Goal: Find specific page/section: Find specific page/section

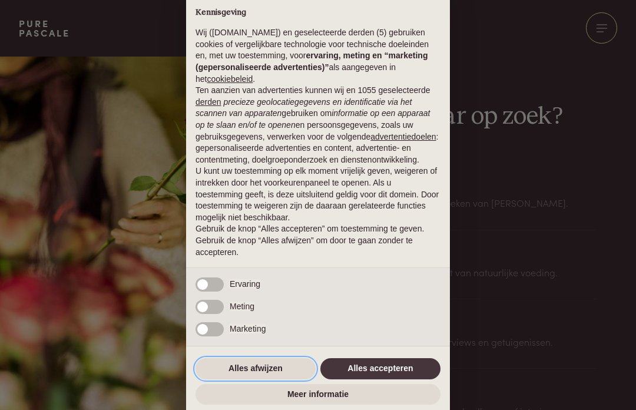
click at [251, 372] on button "Alles afwijzen" at bounding box center [255, 368] width 120 height 21
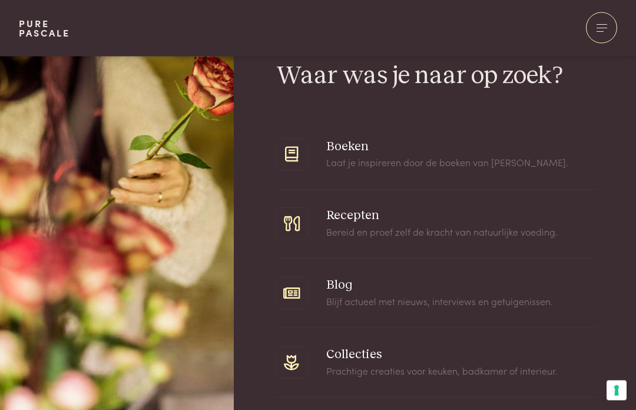
scroll to position [102, 0]
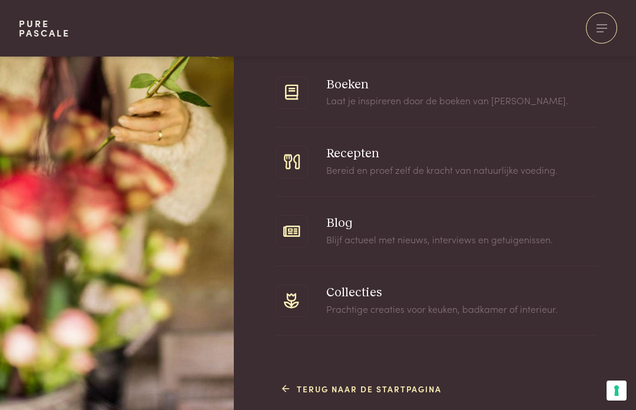
click at [395, 393] on link "Terug naar de startpagina" at bounding box center [361, 389] width 159 height 12
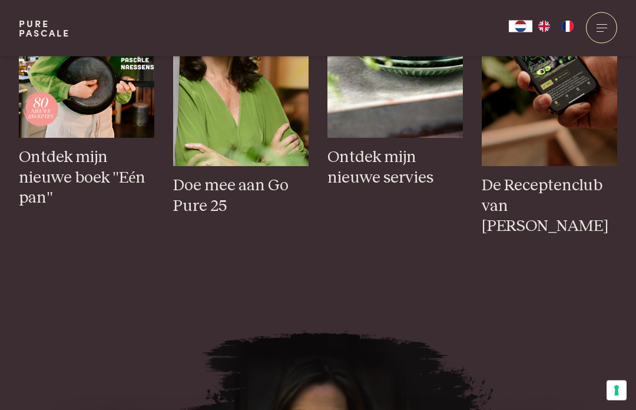
scroll to position [558, 0]
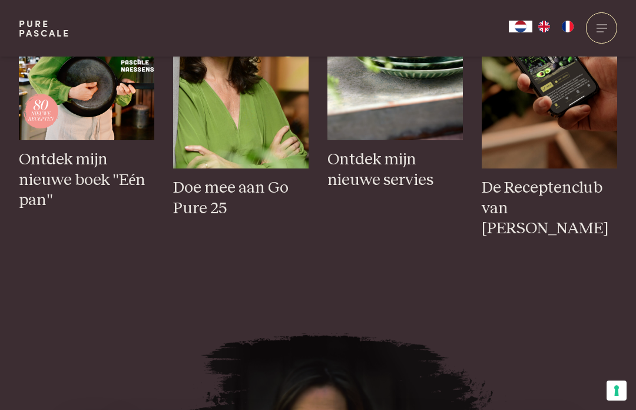
click at [93, 211] on h3 "Ontdek mijn nieuwe boek "Eén pan"" at bounding box center [86, 179] width 135 height 61
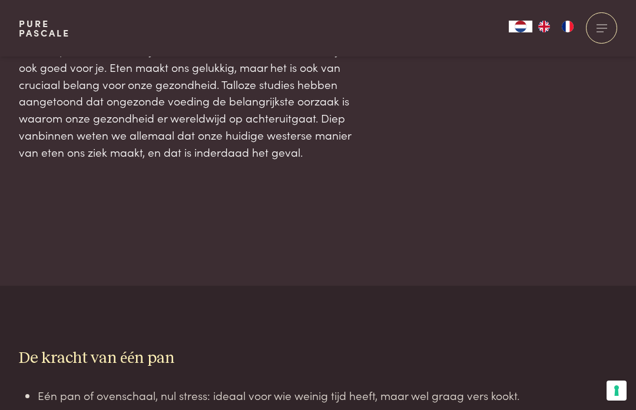
scroll to position [945, 0]
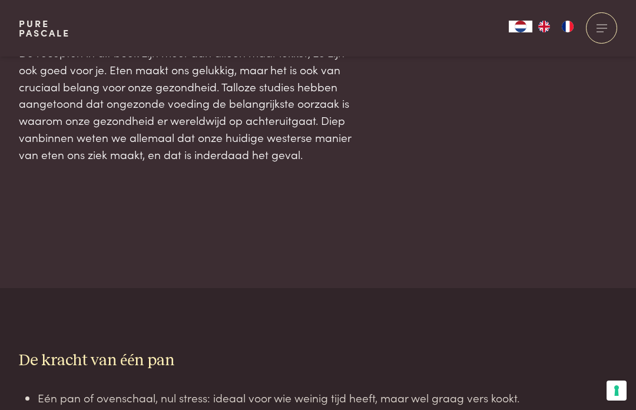
click at [604, 32] on div at bounding box center [601, 27] width 31 height 31
